Goal: Task Accomplishment & Management: Use online tool/utility

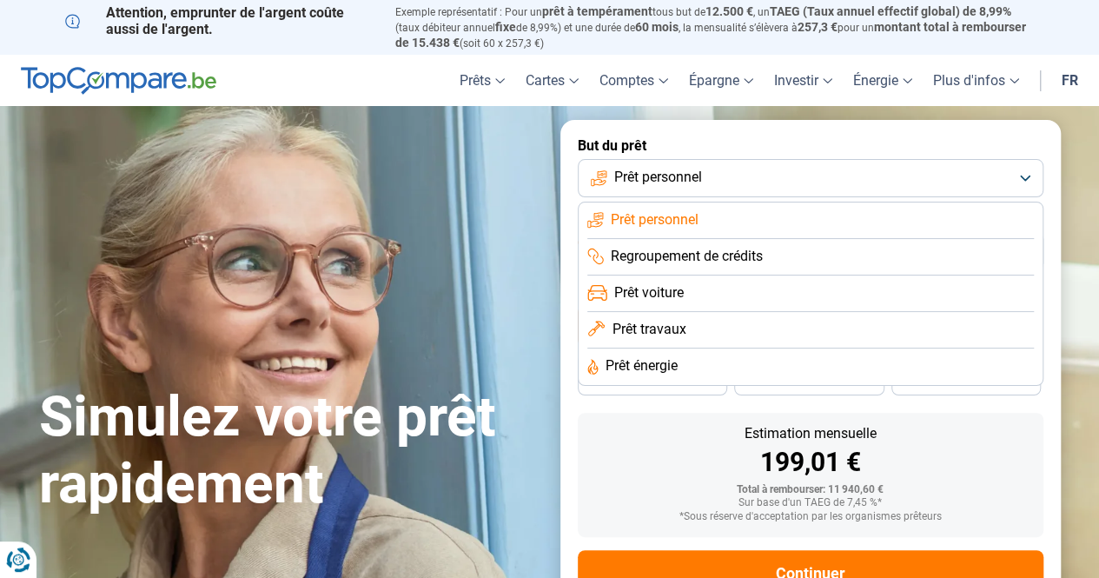
click at [647, 293] on span "Prêt voiture" at bounding box center [649, 292] width 70 height 19
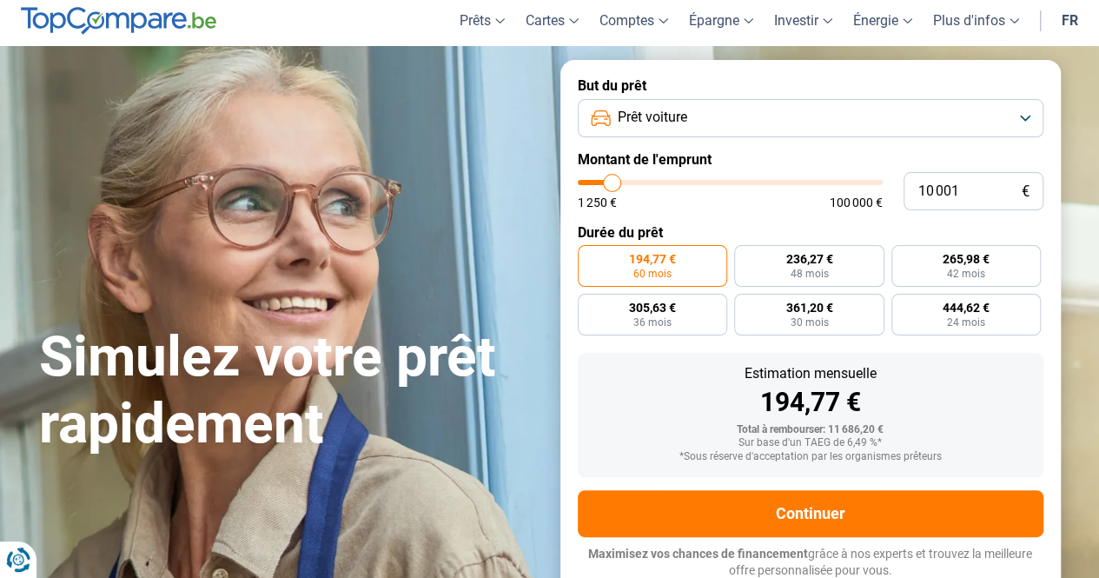
scroll to position [63, 0]
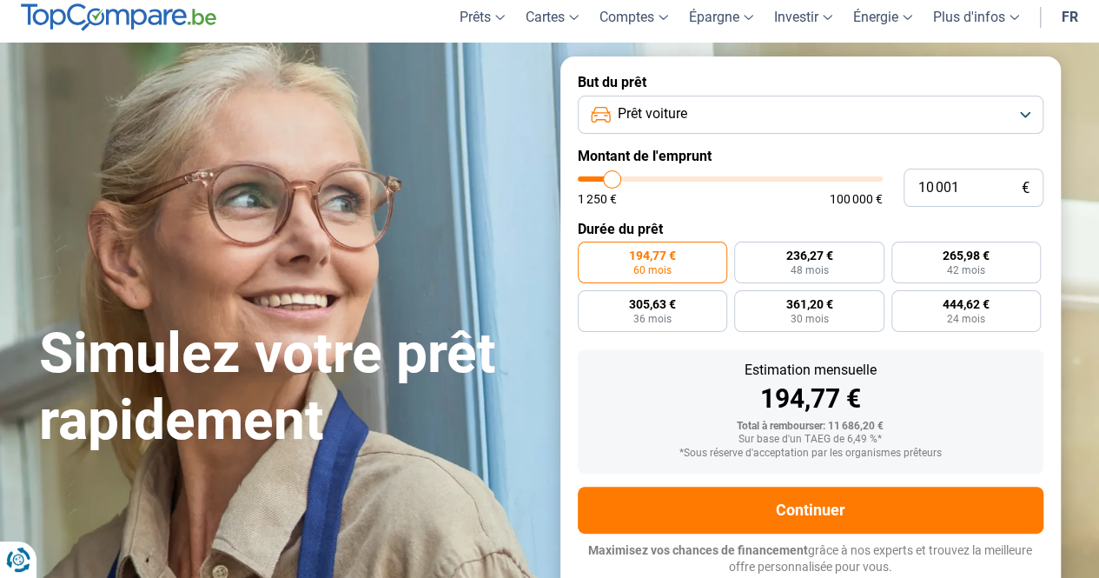
type input "13 750"
type input "13750"
type input "14 750"
type input "14750"
type input "17 000"
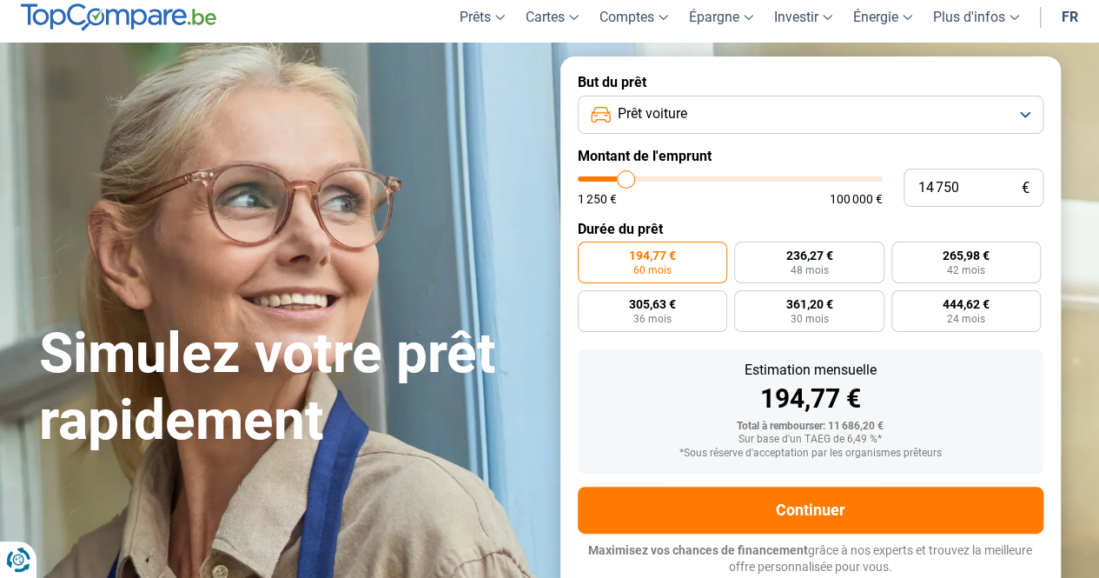
type input "17000"
type input "18 500"
type input "18500"
type input "21 500"
type input "21500"
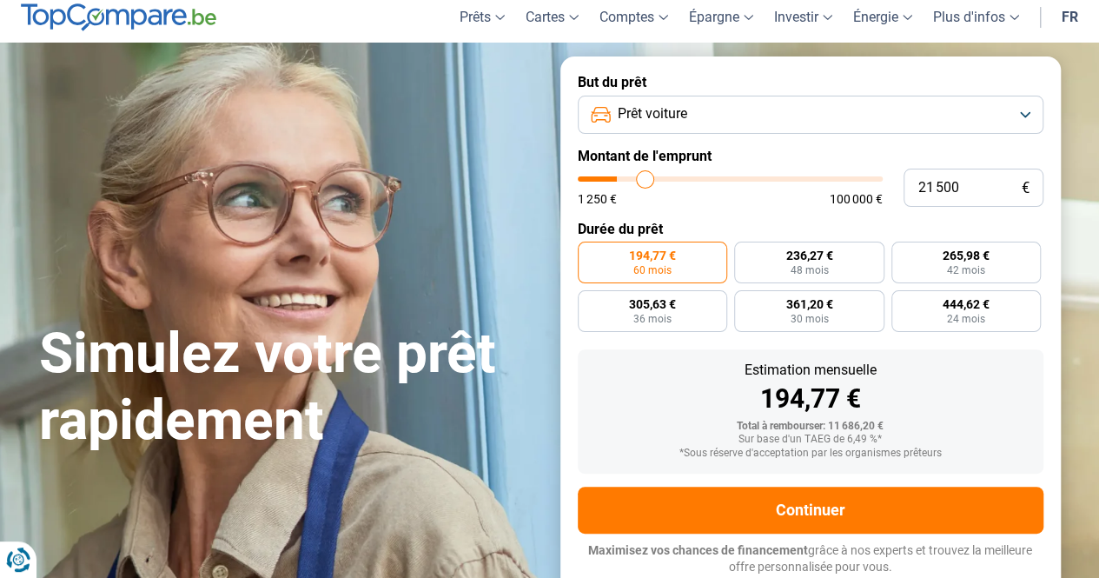
type input "24 250"
type input "24250"
type input "26 500"
type input "26500"
type input "28 500"
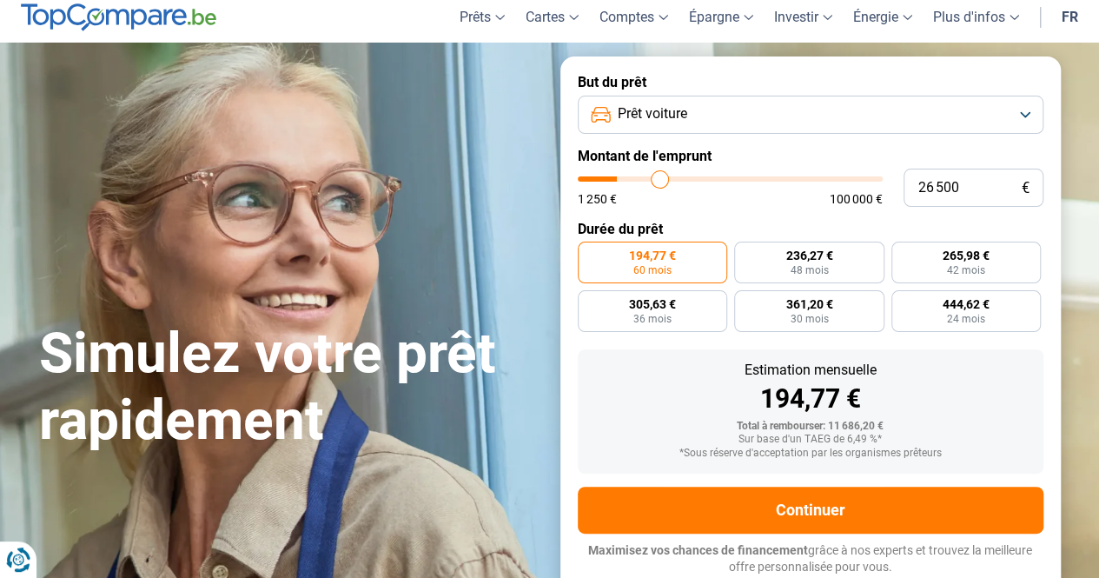
type input "28500"
type input "30 750"
type input "30750"
type input "32 500"
type input "32500"
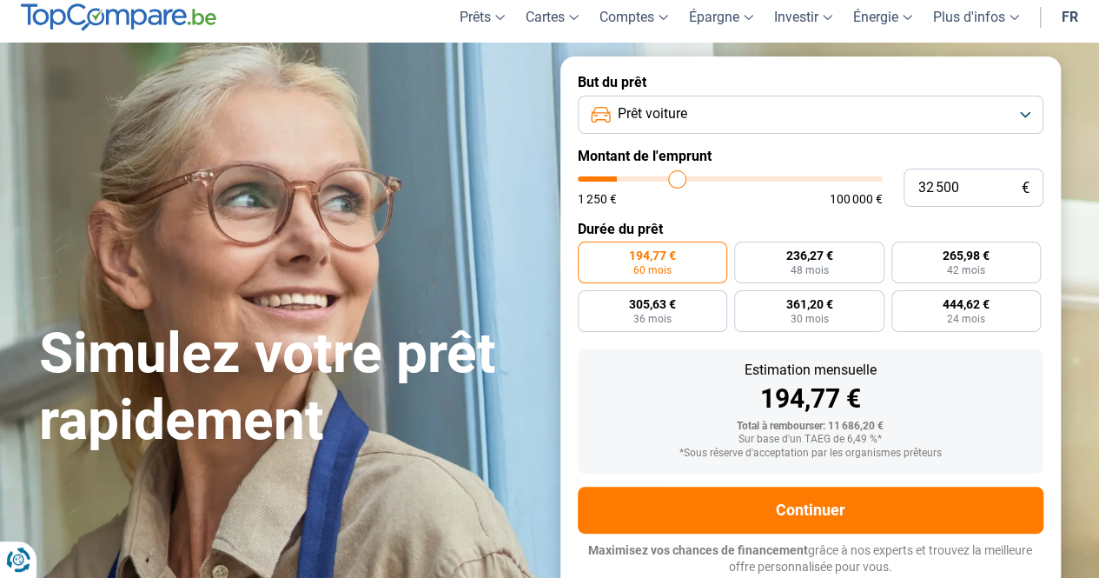
type input "33 500"
type input "33500"
type input "34 500"
type input "34500"
type input "35 750"
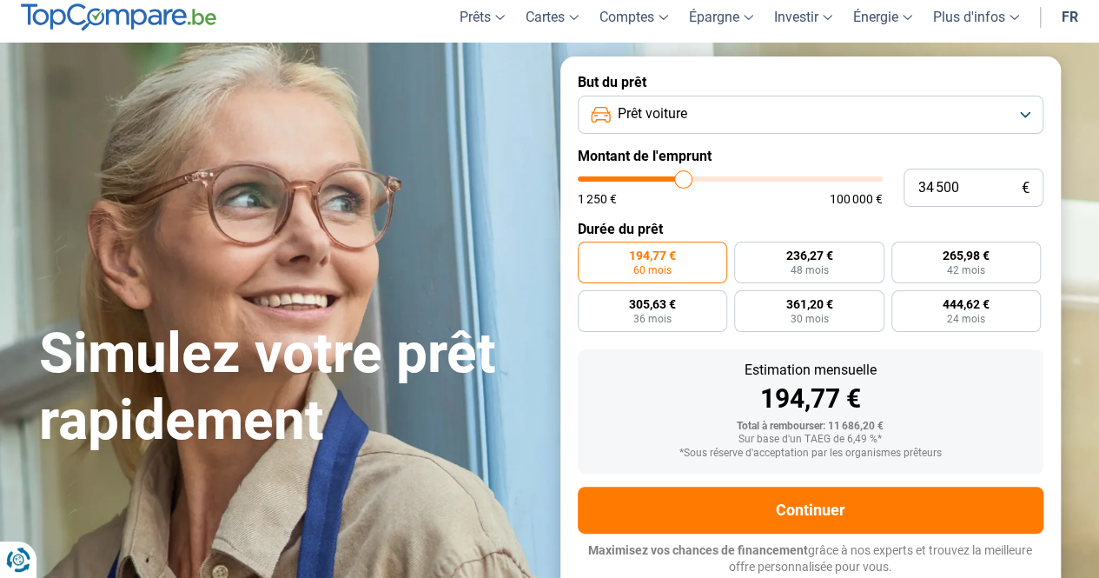
type input "35750"
type input "37 000"
type input "37000"
type input "38 000"
type input "38000"
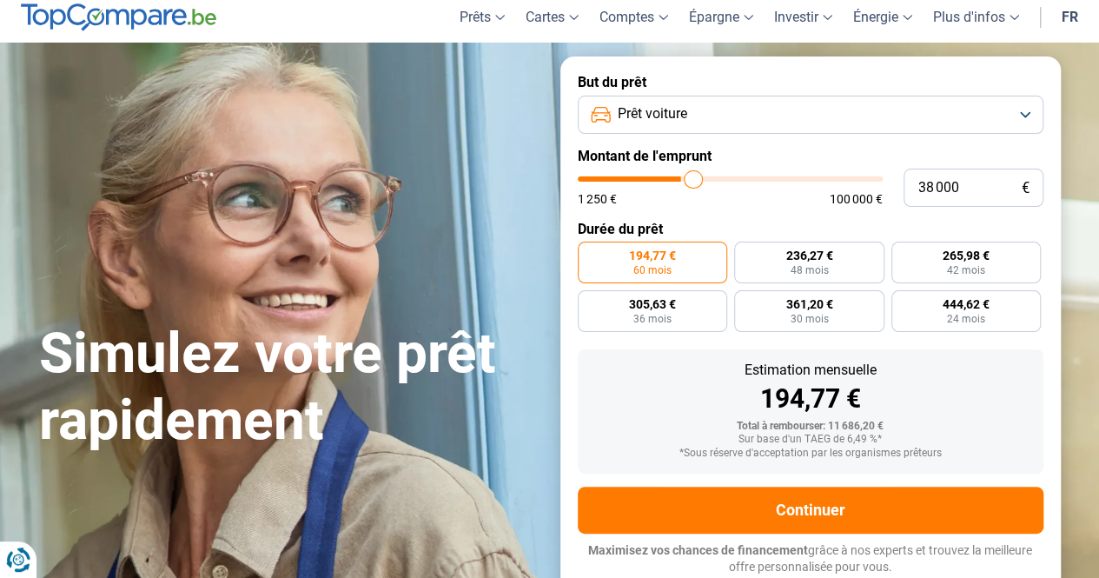
type input "39 000"
type input "39000"
type input "39 500"
type input "39500"
type input "39 750"
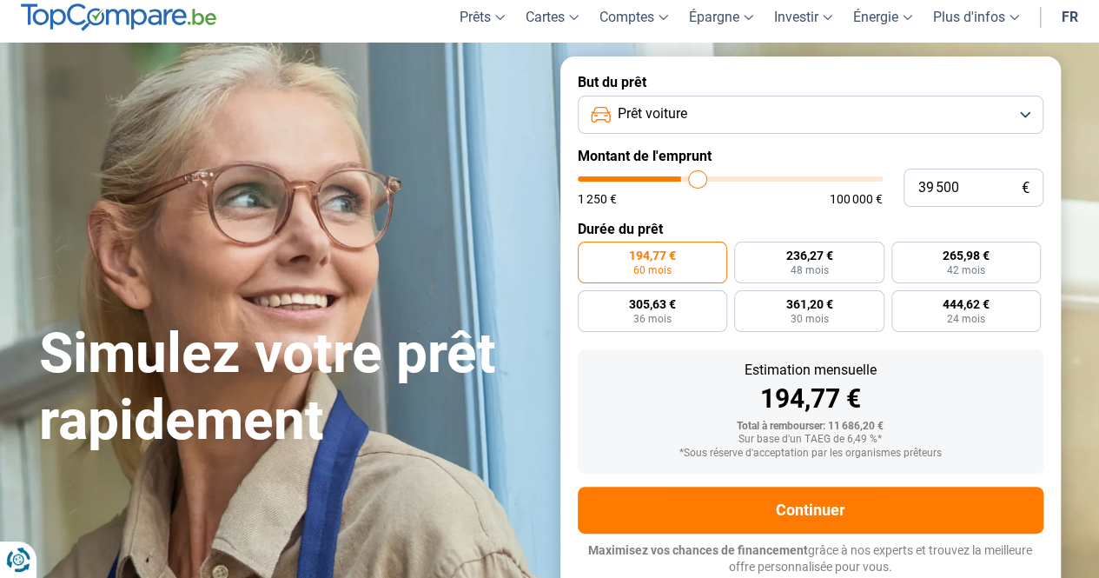
type input "39750"
type input "40 250"
type input "40250"
type input "40 500"
type input "40500"
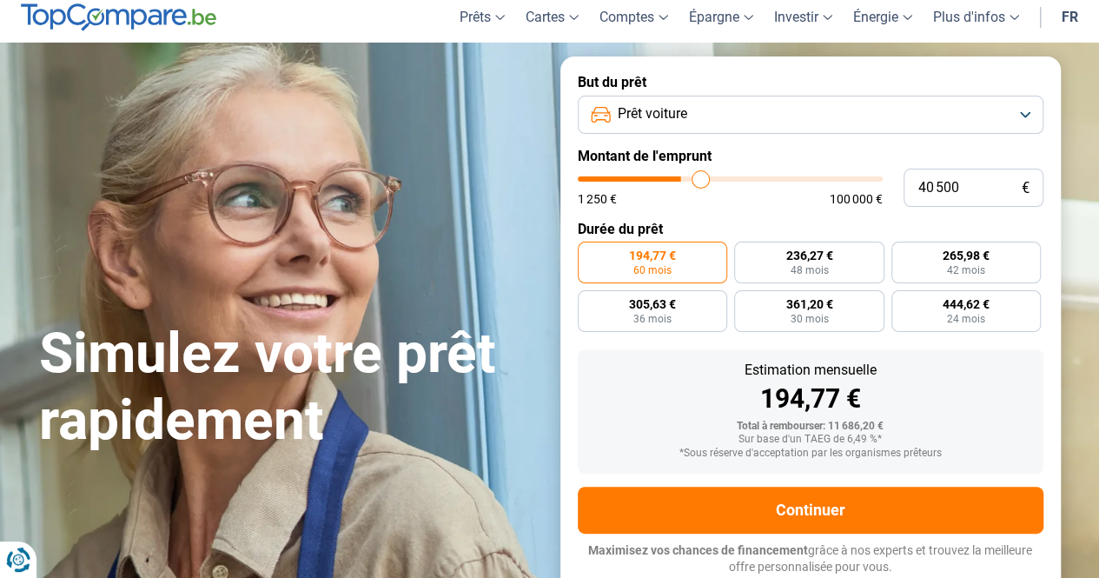
type input "41 000"
type input "41000"
type input "41 500"
type input "41500"
type input "42 250"
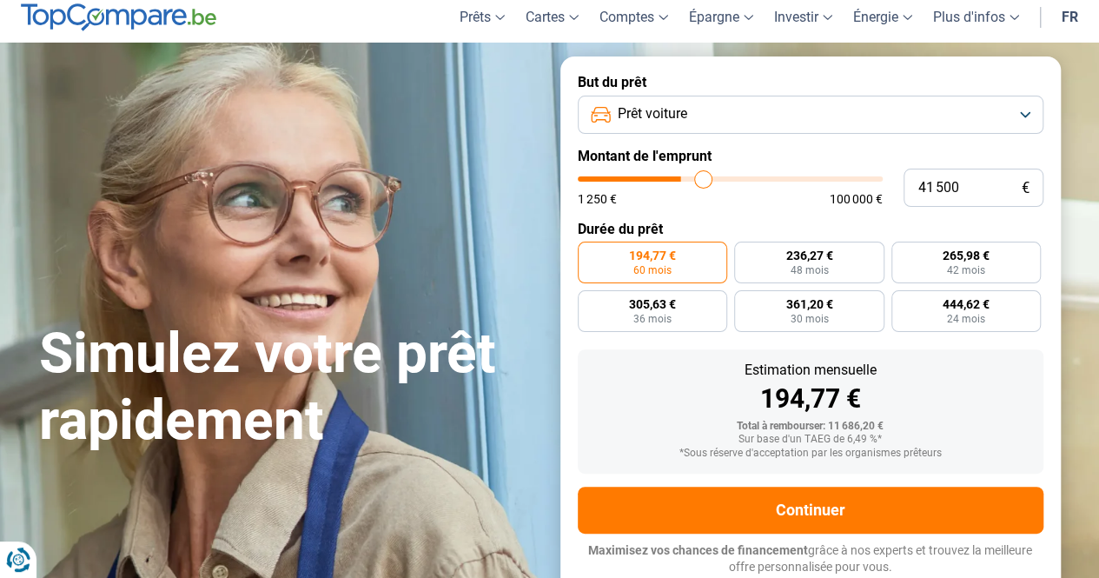
type input "42250"
type input "42 750"
type input "42750"
type input "43 000"
type input "43000"
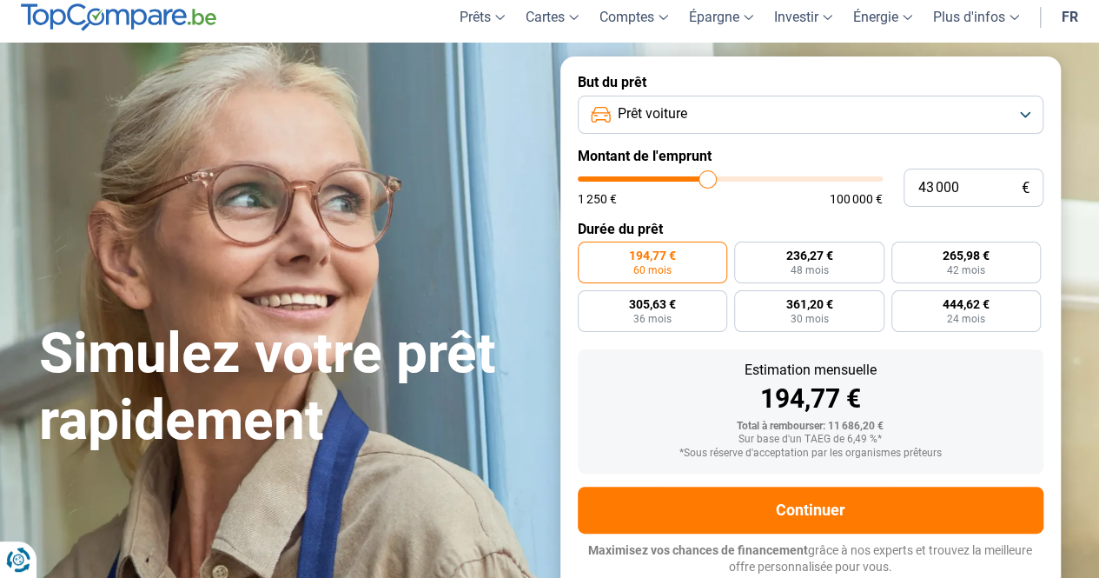
type input "43 250"
type input "43250"
type input "43 500"
type input "43500"
type input "43 750"
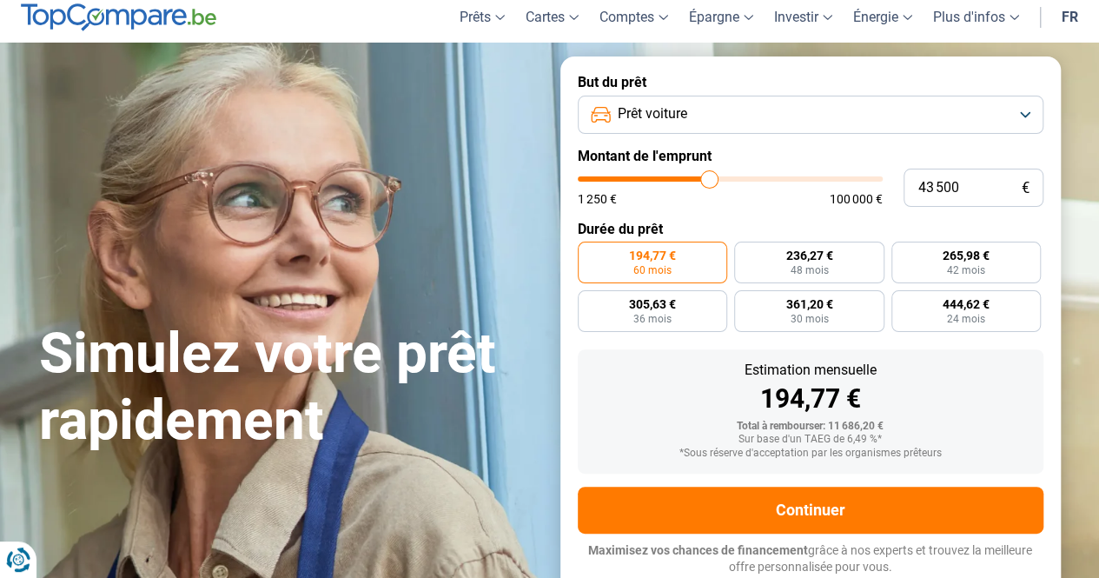
type input "43750"
type input "44 750"
type input "44750"
type input "45 250"
type input "45250"
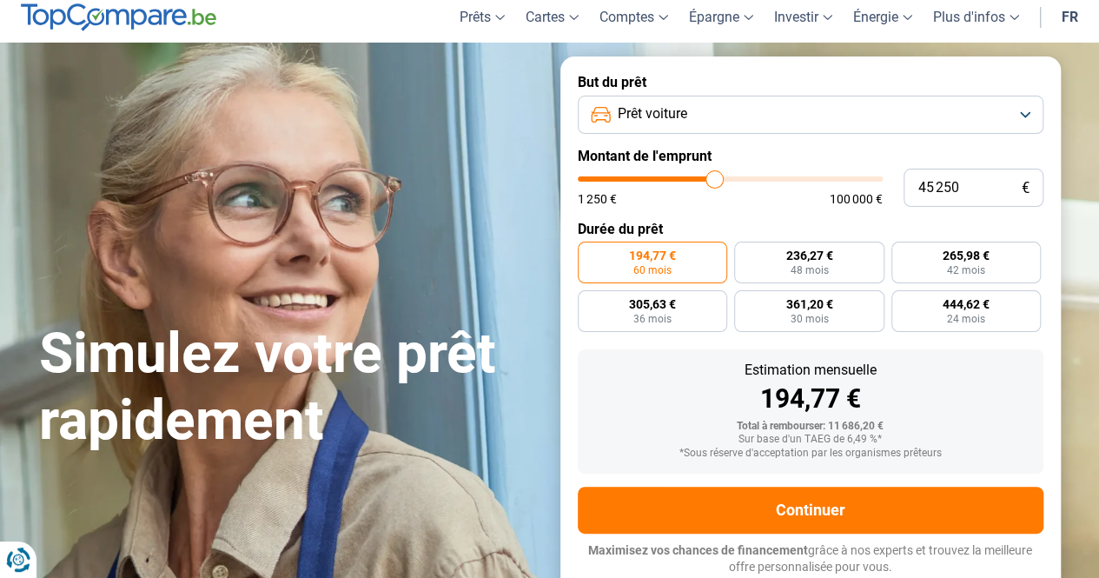
type input "45 750"
type input "45750"
type input "46 250"
type input "46250"
type input "46 750"
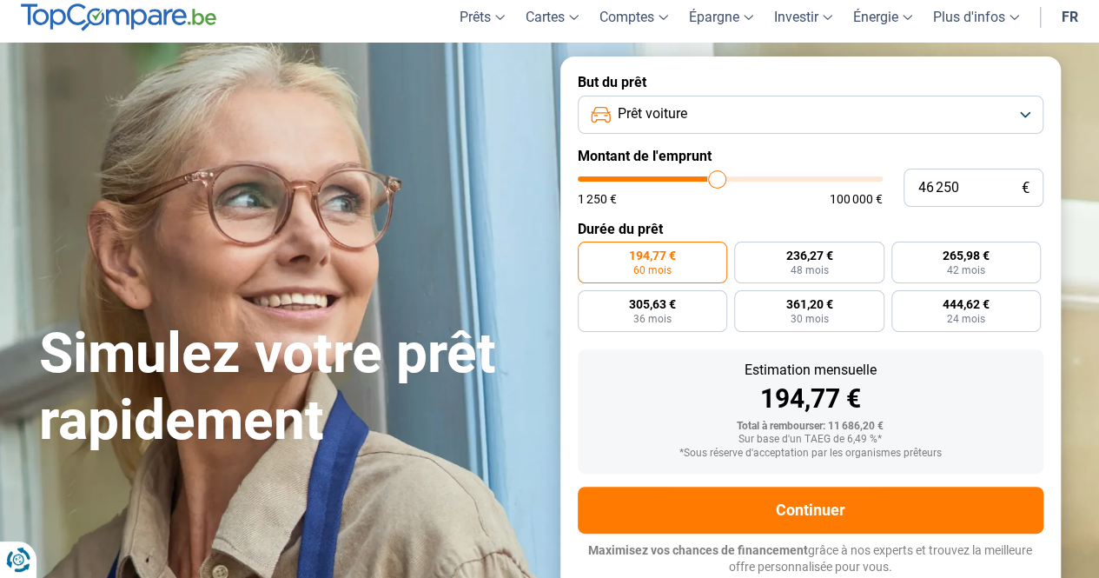
type input "46750"
type input "47 000"
type input "47000"
type input "47 250"
type input "47250"
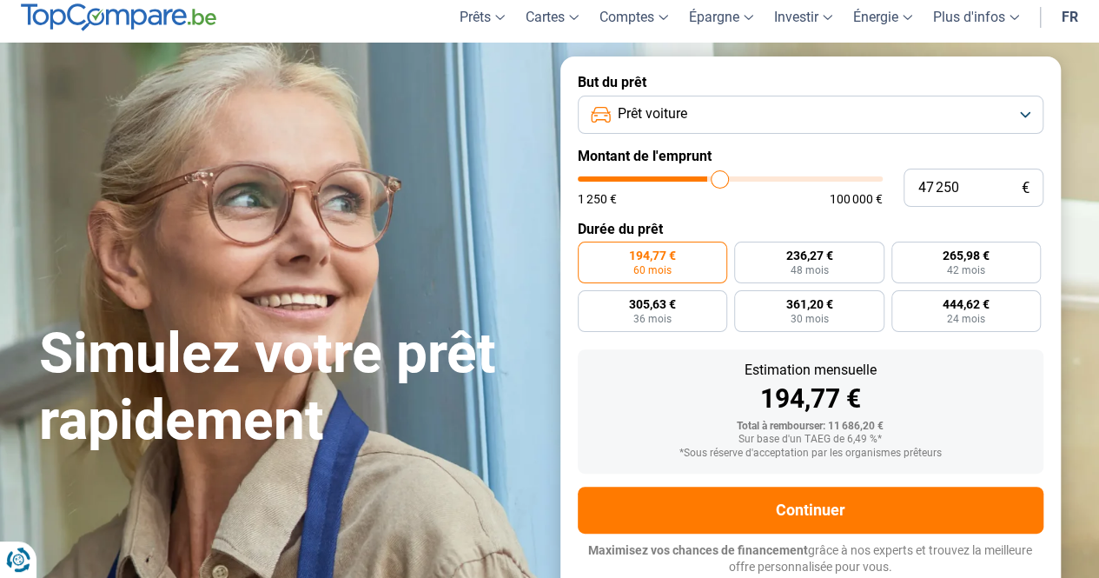
type input "47 500"
type input "47500"
type input "47 750"
type input "47750"
type input "47 500"
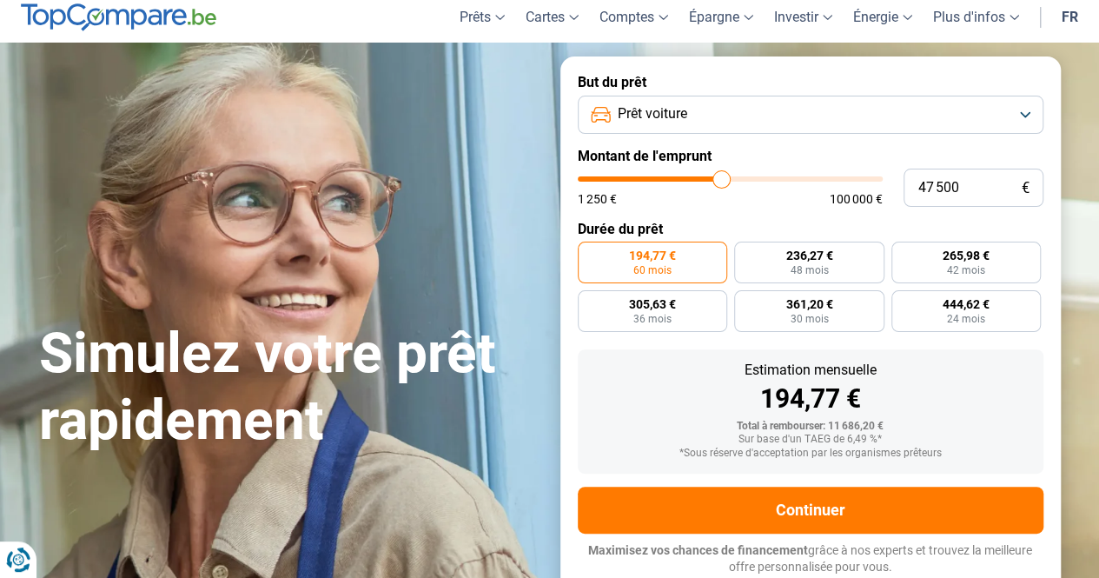
type input "47500"
type input "46 750"
type input "46750"
type input "45 750"
type input "45750"
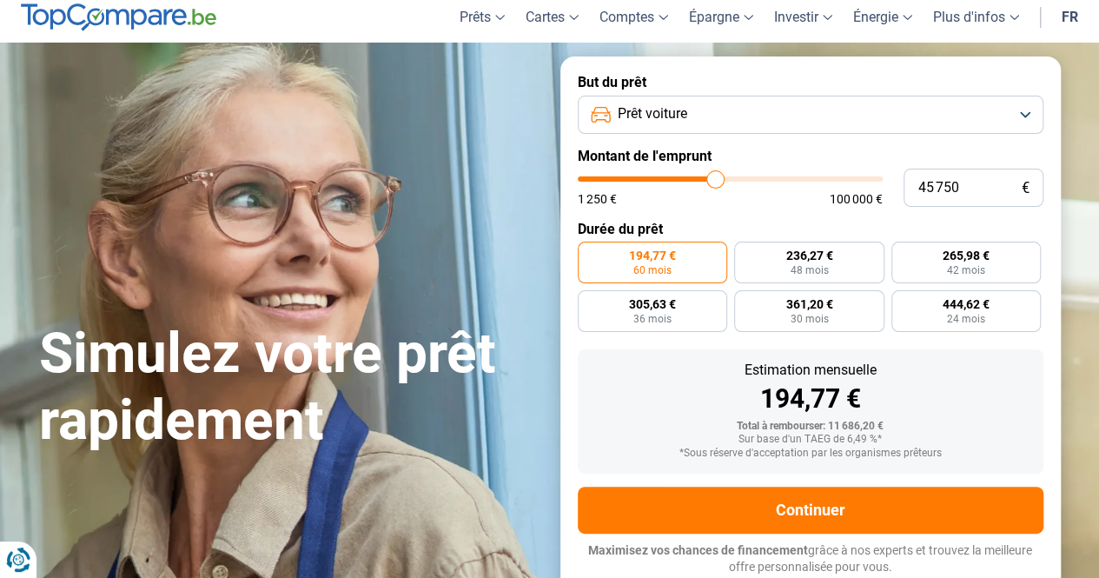
type input "45 000"
type input "45000"
type input "44 000"
type input "44000"
type input "43 250"
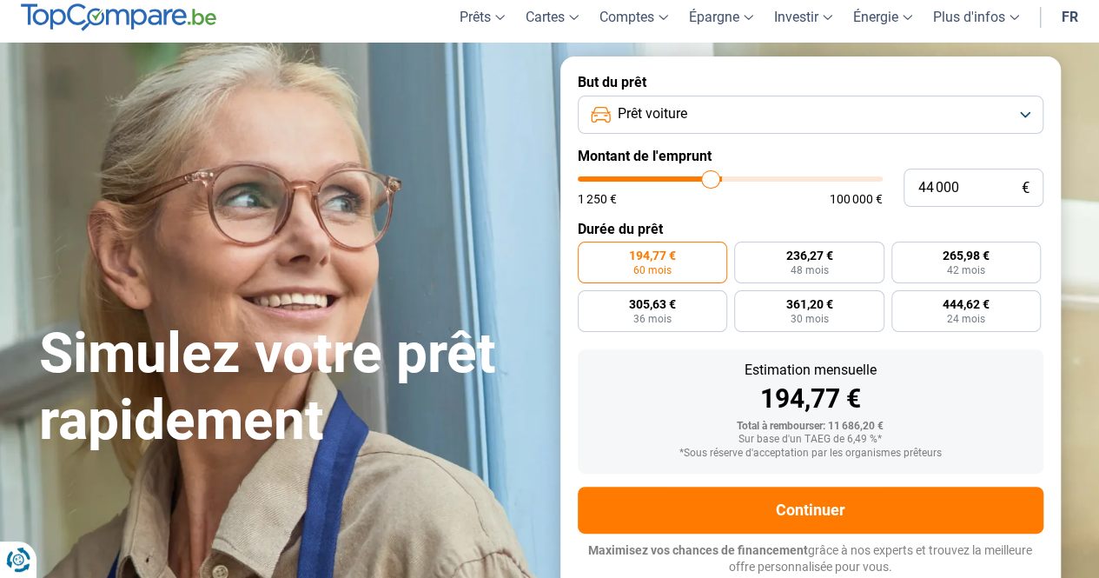
type input "43250"
type input "42 750"
type input "42750"
type input "42 000"
type input "42000"
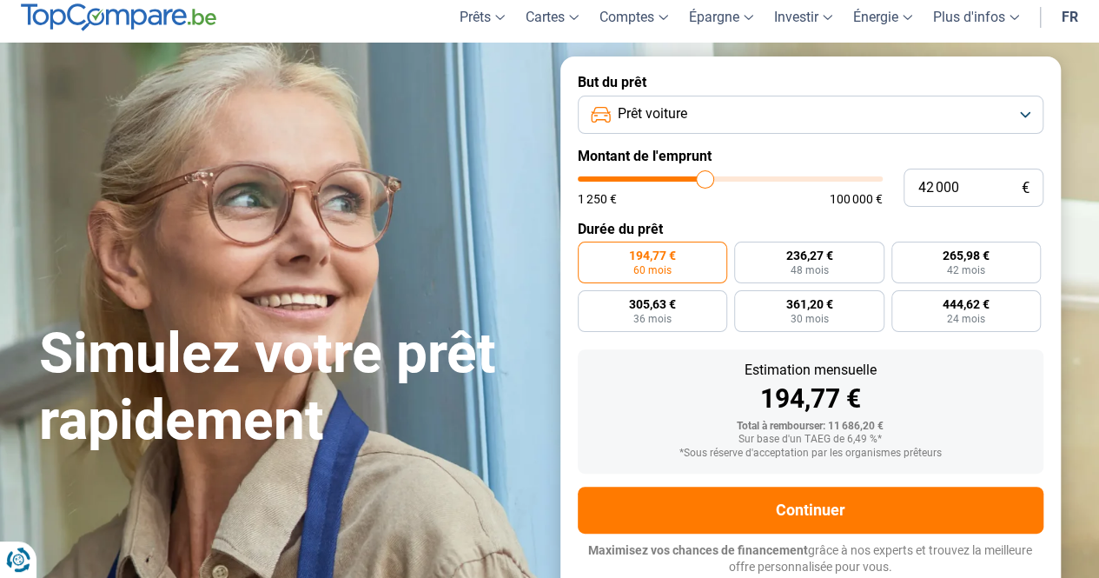
type input "41 750"
type input "41750"
type input "41 500"
type input "41500"
type input "41 250"
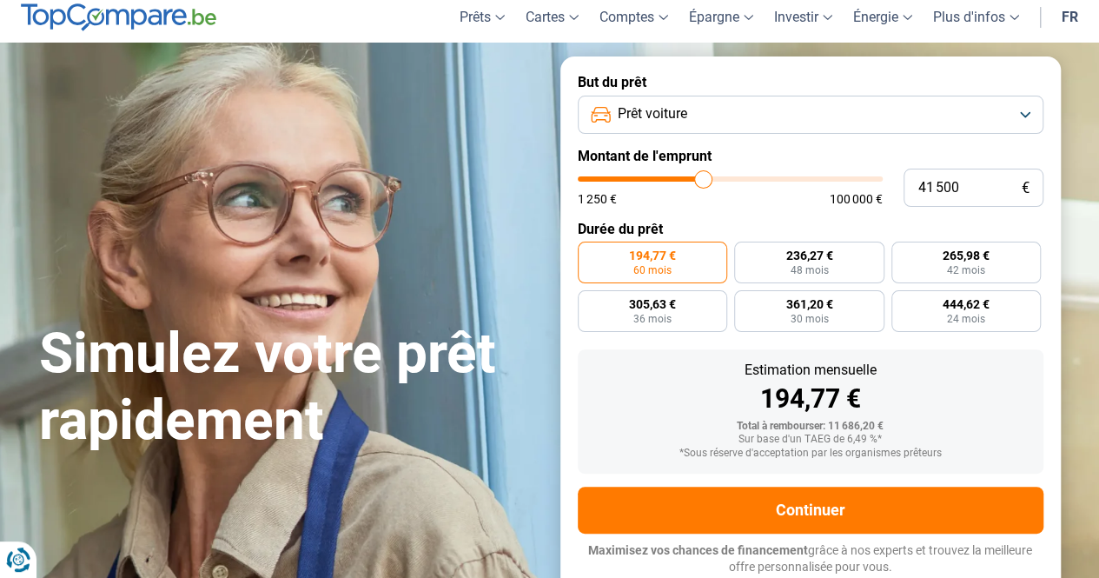
type input "41250"
type input "41 000"
type input "41000"
type input "40 750"
type input "40750"
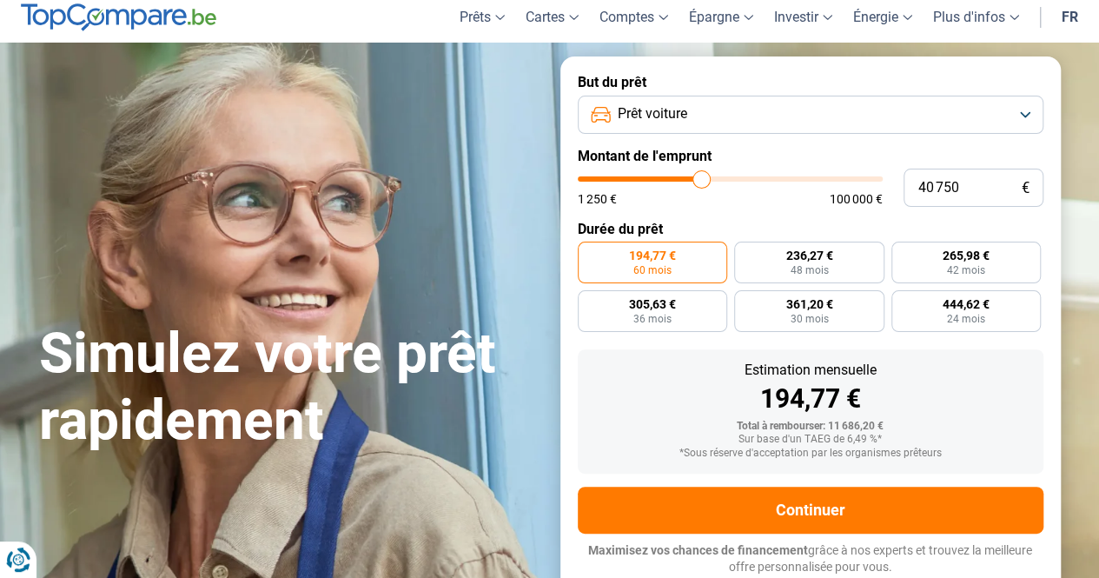
type input "40 500"
type input "40500"
type input "40 250"
type input "40250"
type input "39 750"
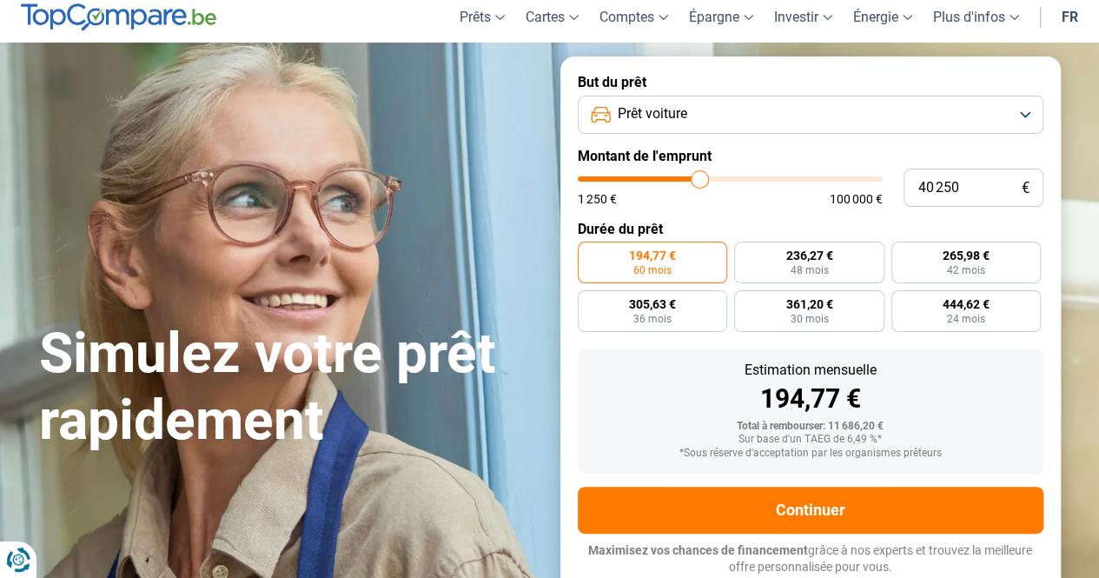
type input "39750"
type input "39 250"
type input "39250"
type input "39 000"
type input "39000"
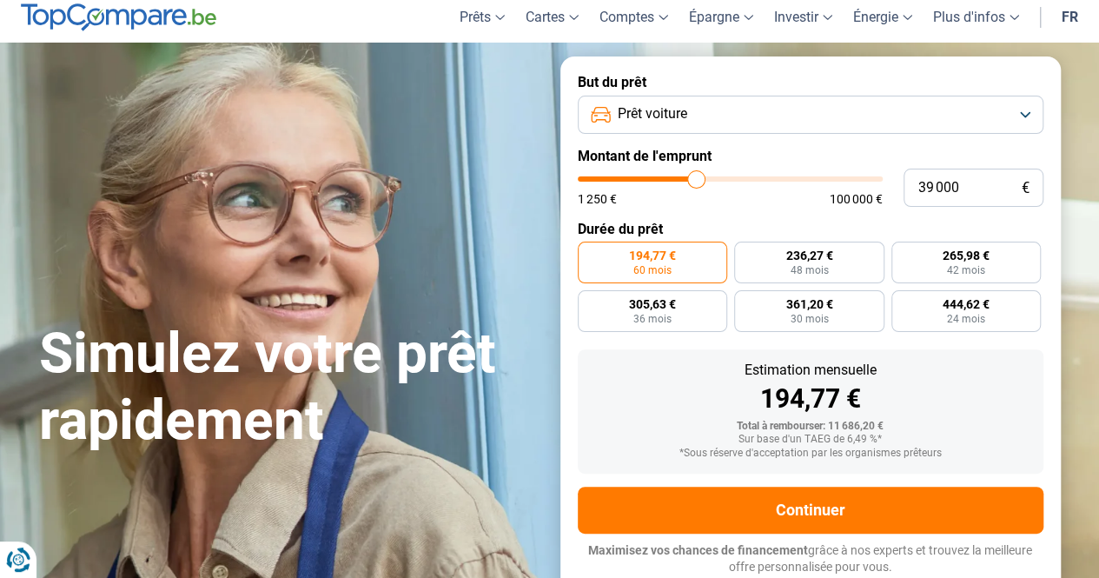
type input "38 750"
type input "38750"
type input "38 500"
type input "38500"
type input "38 250"
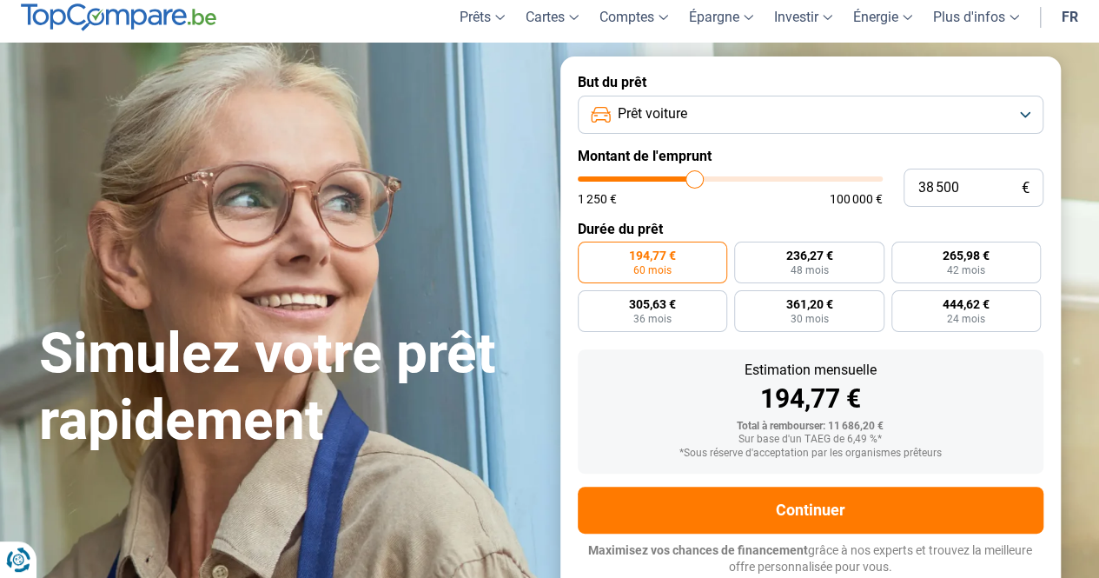
type input "38250"
type input "38 000"
type input "38000"
type input "37 500"
type input "37500"
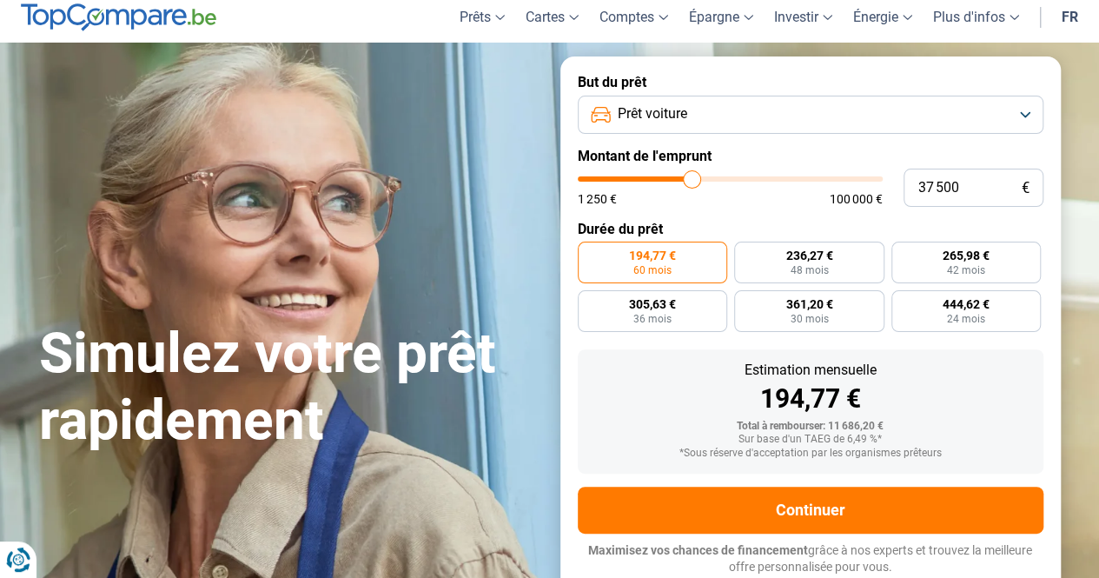
type input "37 250"
type input "37250"
type input "36 750"
type input "36750"
type input "36 500"
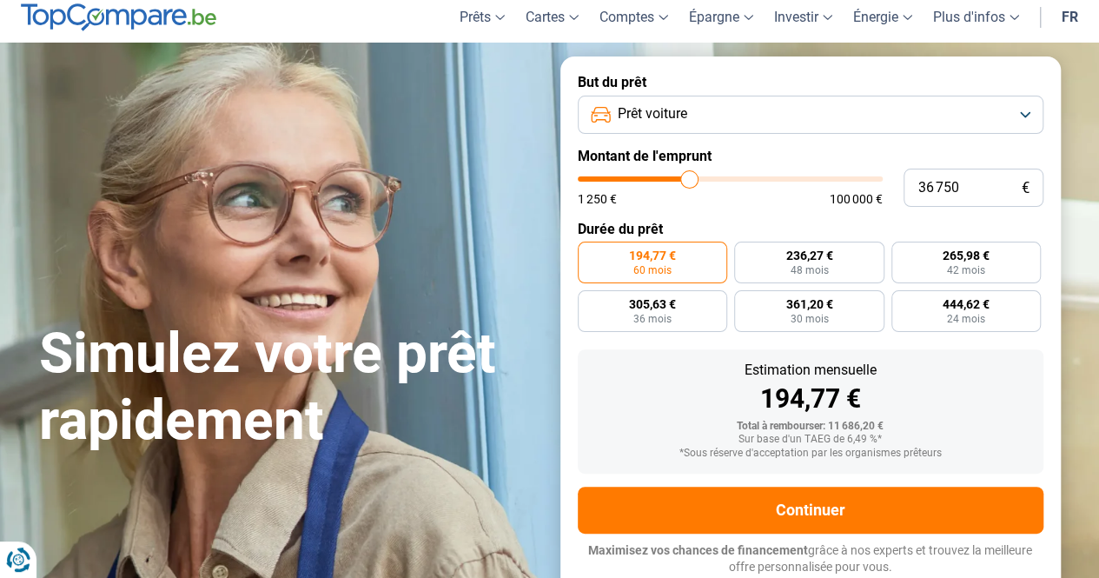
type input "36500"
type input "36 250"
type input "36250"
type input "36 000"
type input "36000"
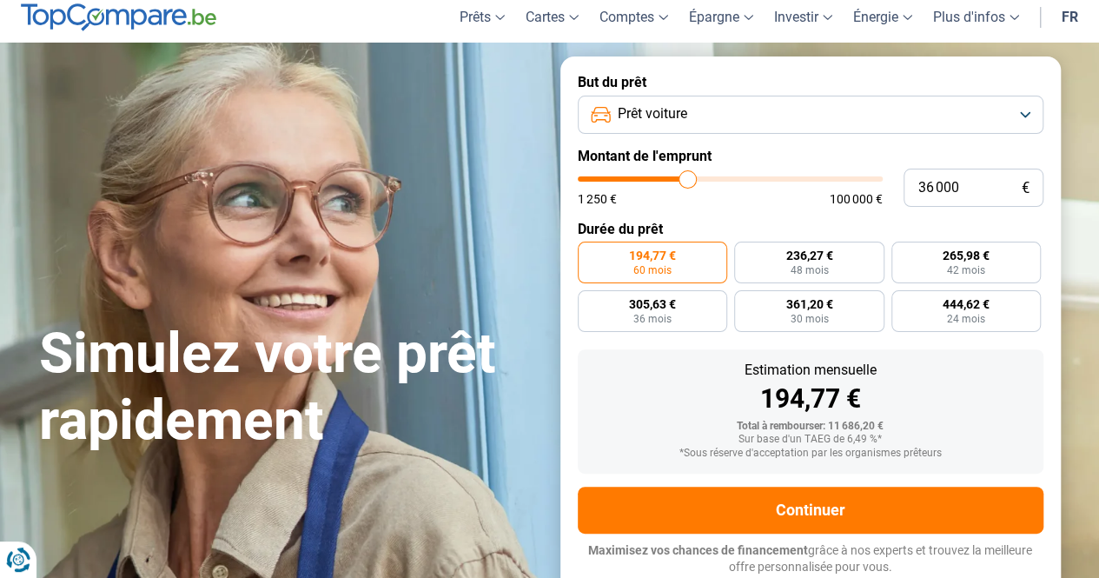
type input "35 750"
type input "35750"
type input "35 500"
type input "35500"
type input "35 000"
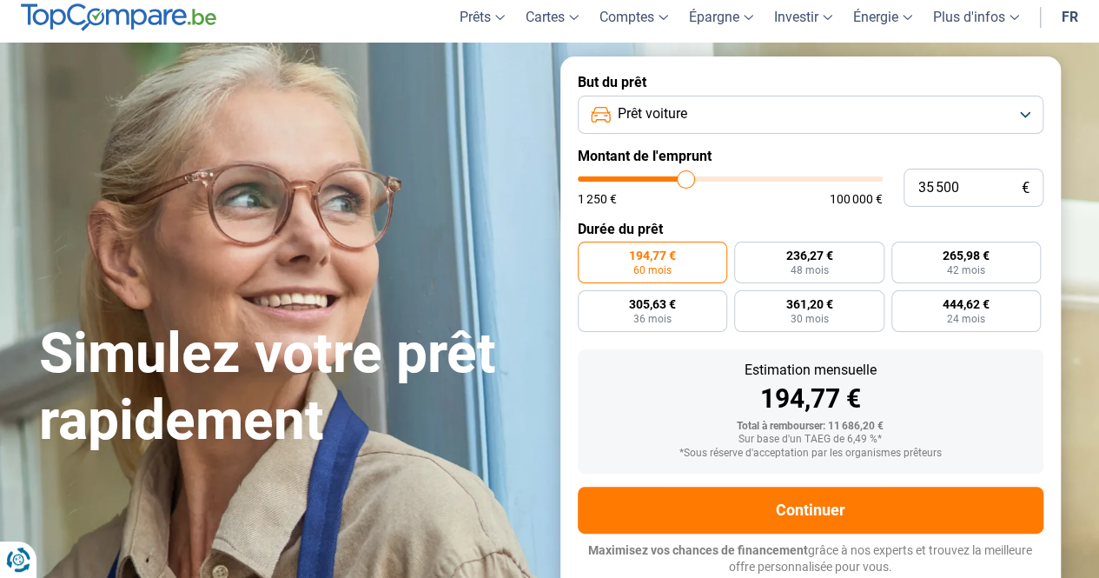
type input "35000"
type input "34 750"
type input "34750"
type input "34 500"
type input "34500"
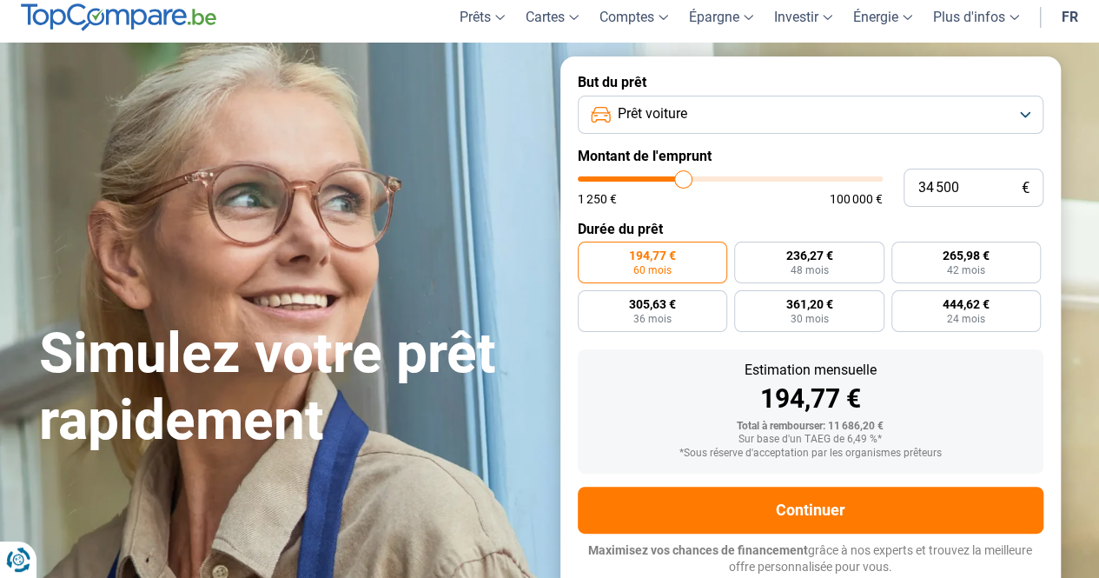
type input "34 750"
type input "34750"
type input "35 250"
type input "35250"
type input "35 500"
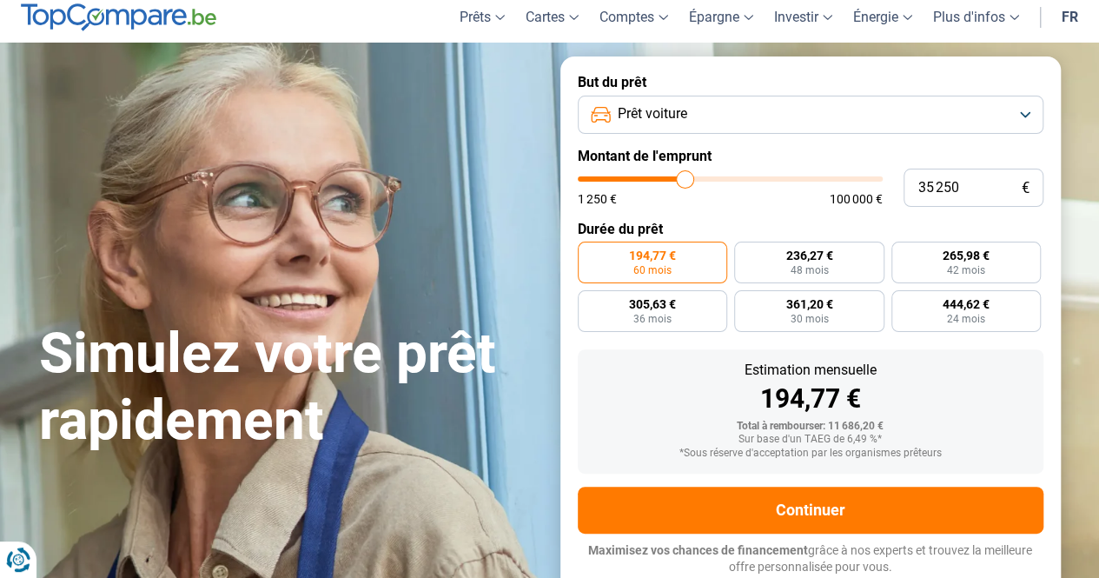
type input "35500"
type input "36 000"
type input "36000"
type input "36 250"
type input "36250"
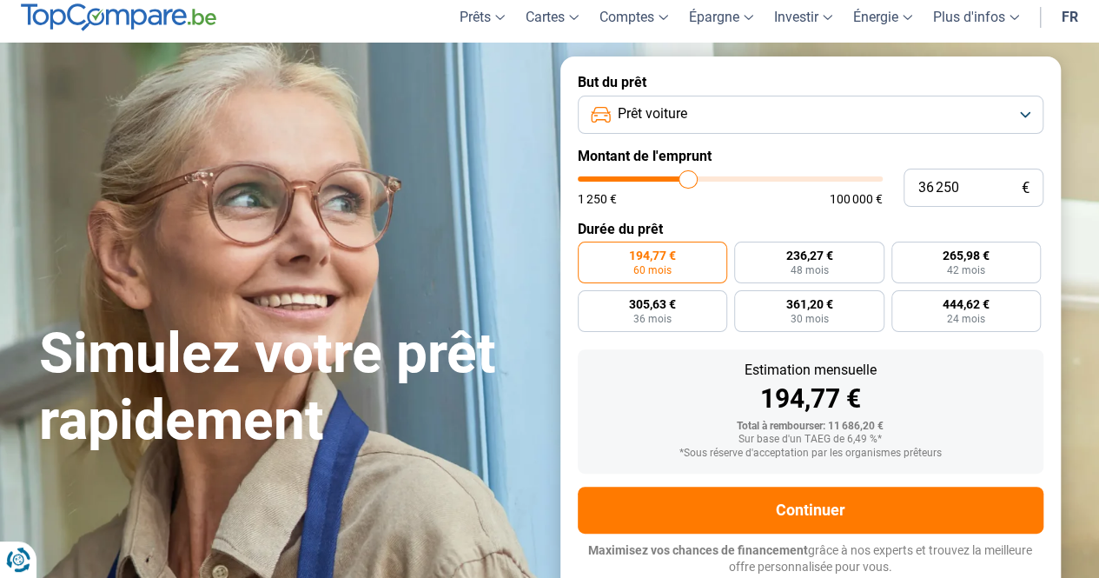
type input "36 500"
drag, startPoint x: 622, startPoint y: 183, endPoint x: 688, endPoint y: 175, distance: 66.6
type input "36500"
click at [688, 176] on input "range" at bounding box center [730, 178] width 305 height 5
radio input "false"
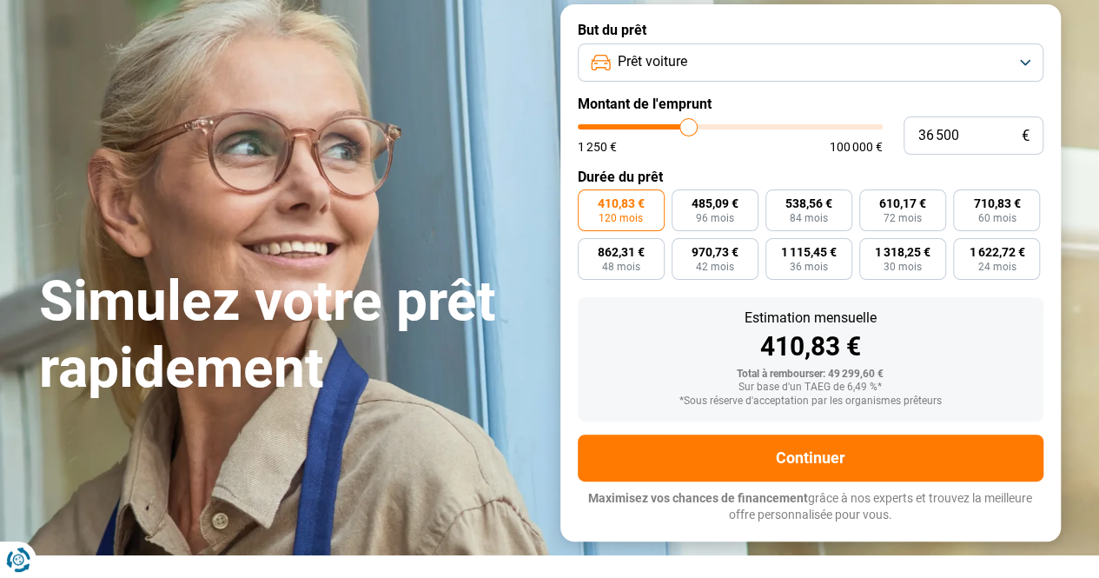
scroll to position [83, 0]
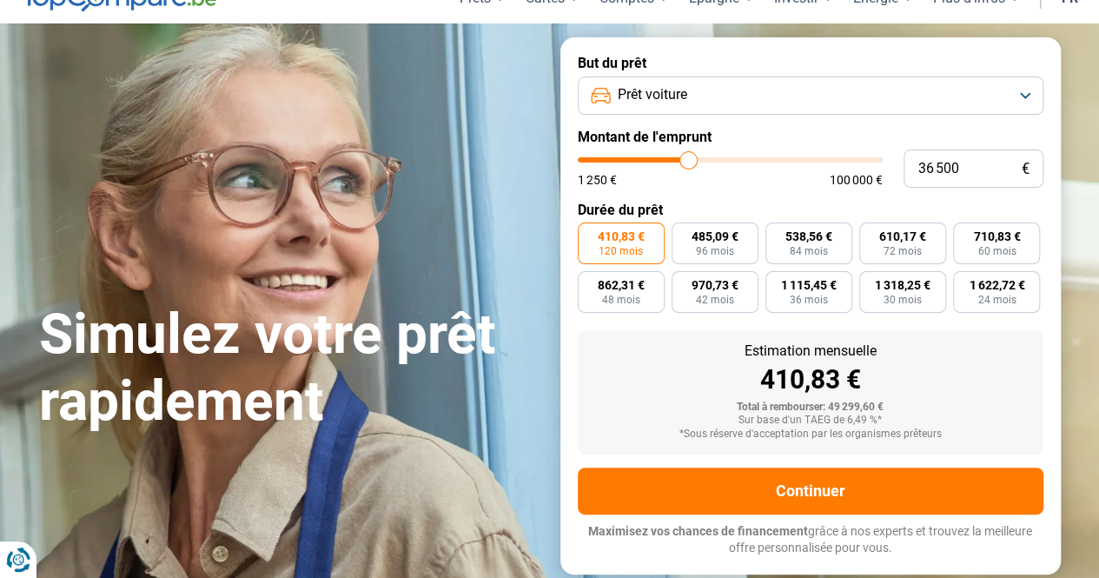
type input "35 750"
type input "35750"
type input "35 500"
type input "35500"
type input "35 250"
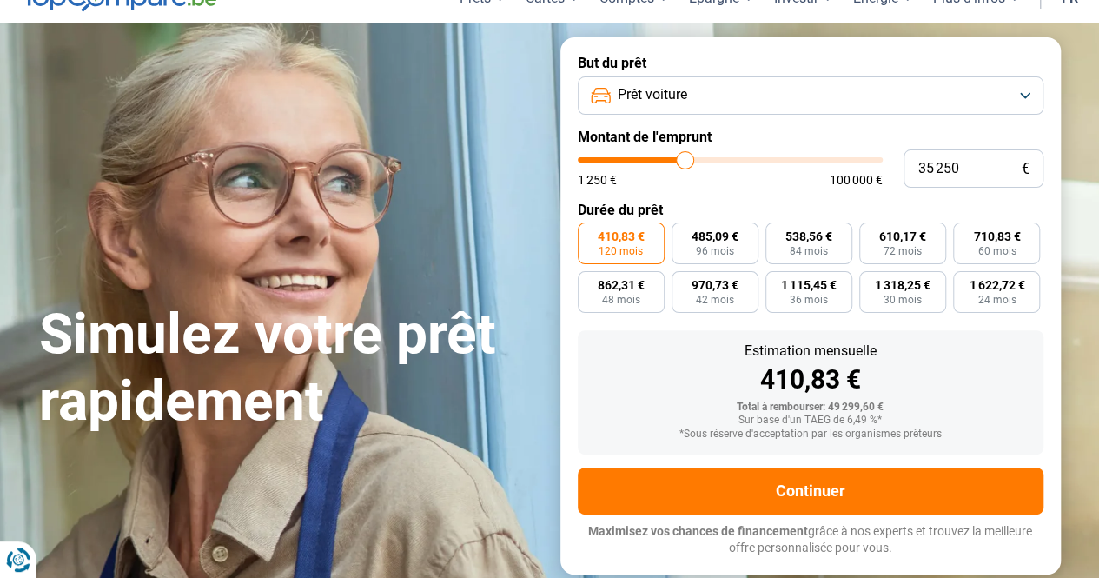
type input "35500"
click at [687, 163] on input "range" at bounding box center [730, 159] width 305 height 5
type input "35 500"
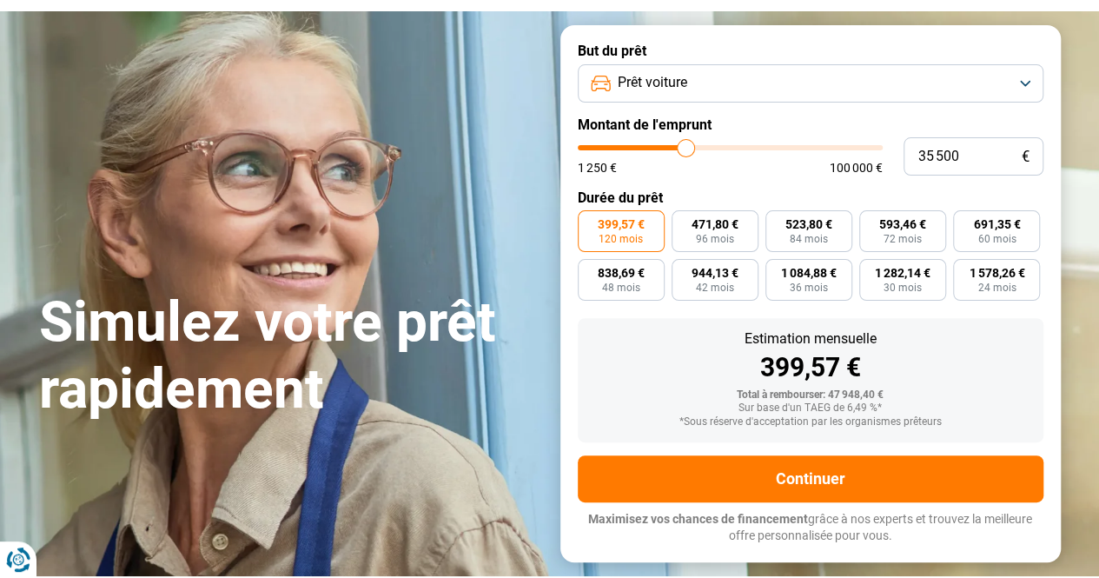
scroll to position [107, 0]
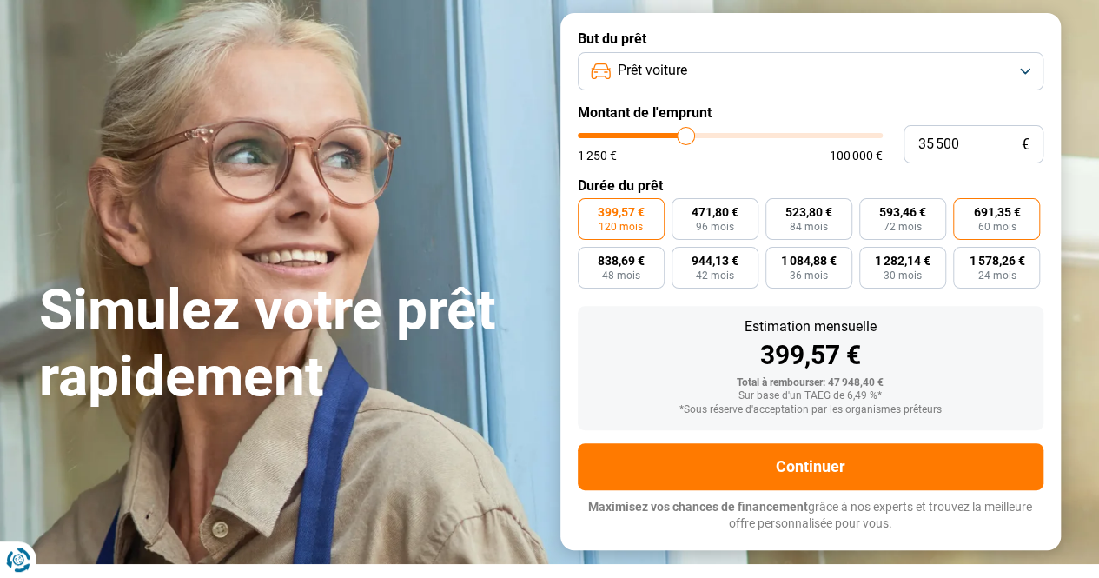
click at [975, 216] on span "691,35 €" at bounding box center [996, 212] width 47 height 12
click at [965, 209] on input "691,35 € 60 mois" at bounding box center [958, 203] width 11 height 11
radio input "true"
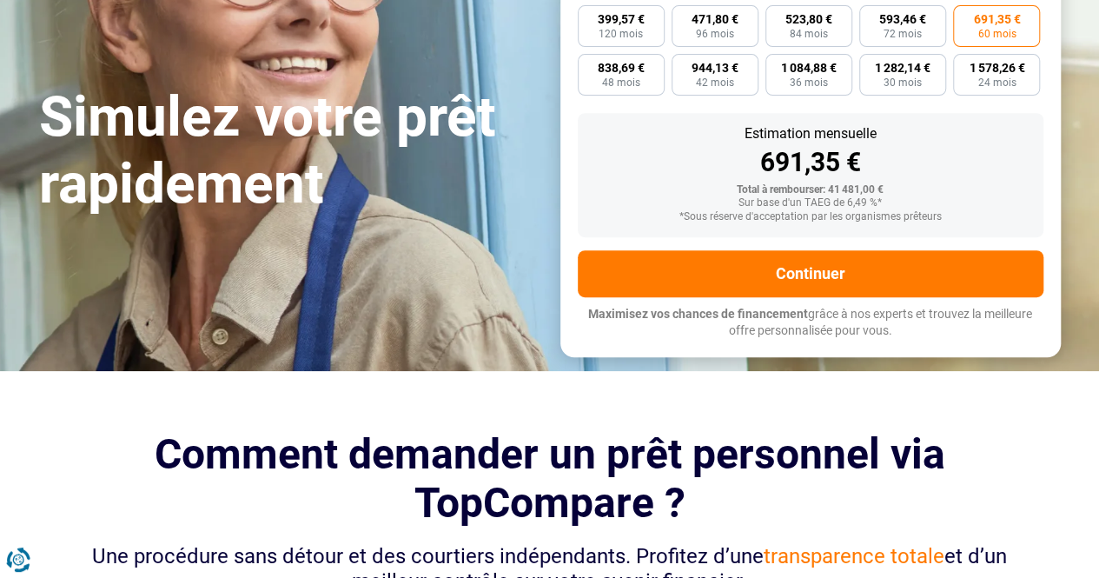
scroll to position [305, 0]
